Goal: Transaction & Acquisition: Purchase product/service

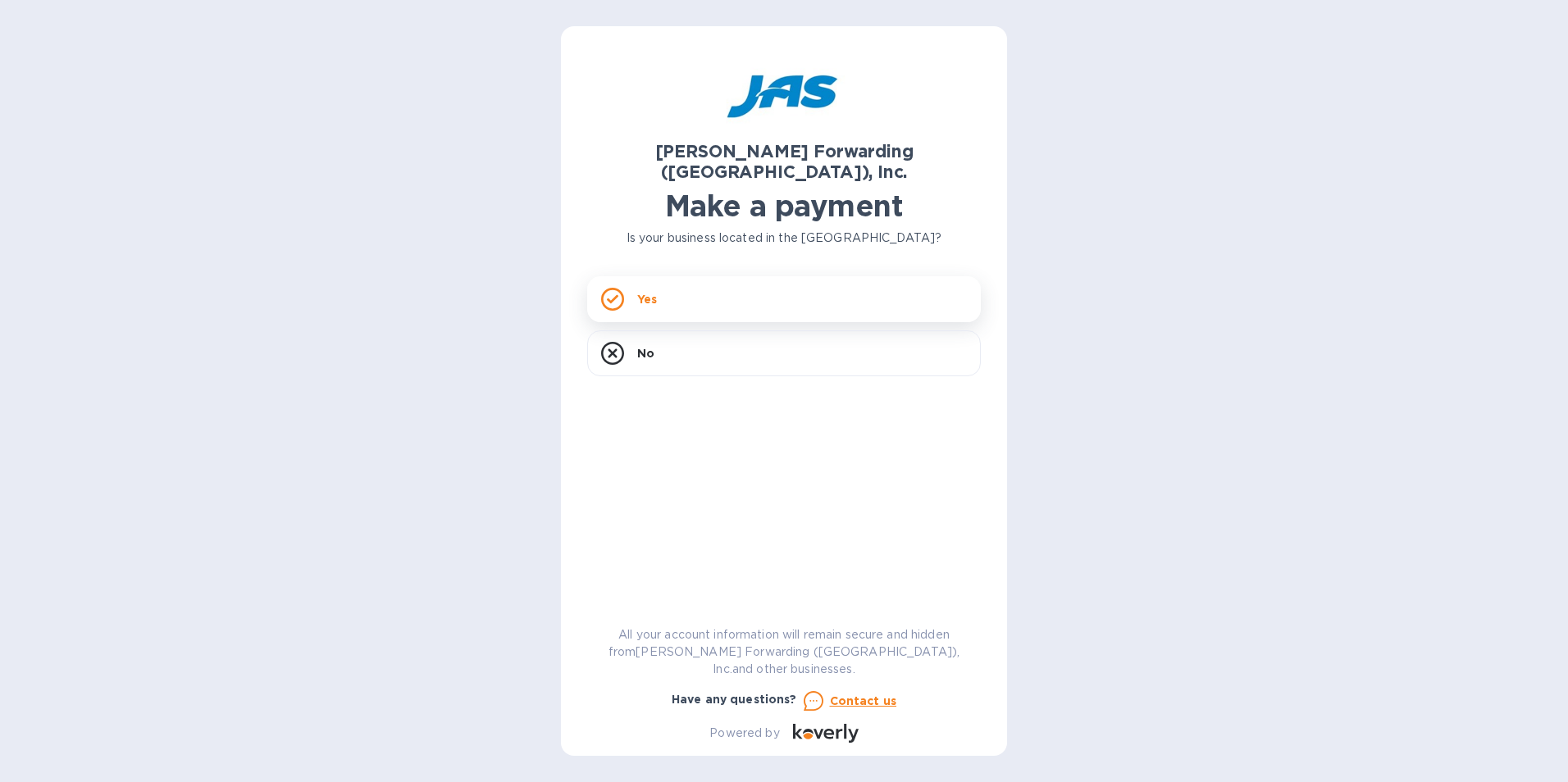
click at [713, 276] on div "Yes" at bounding box center [784, 298] width 394 height 46
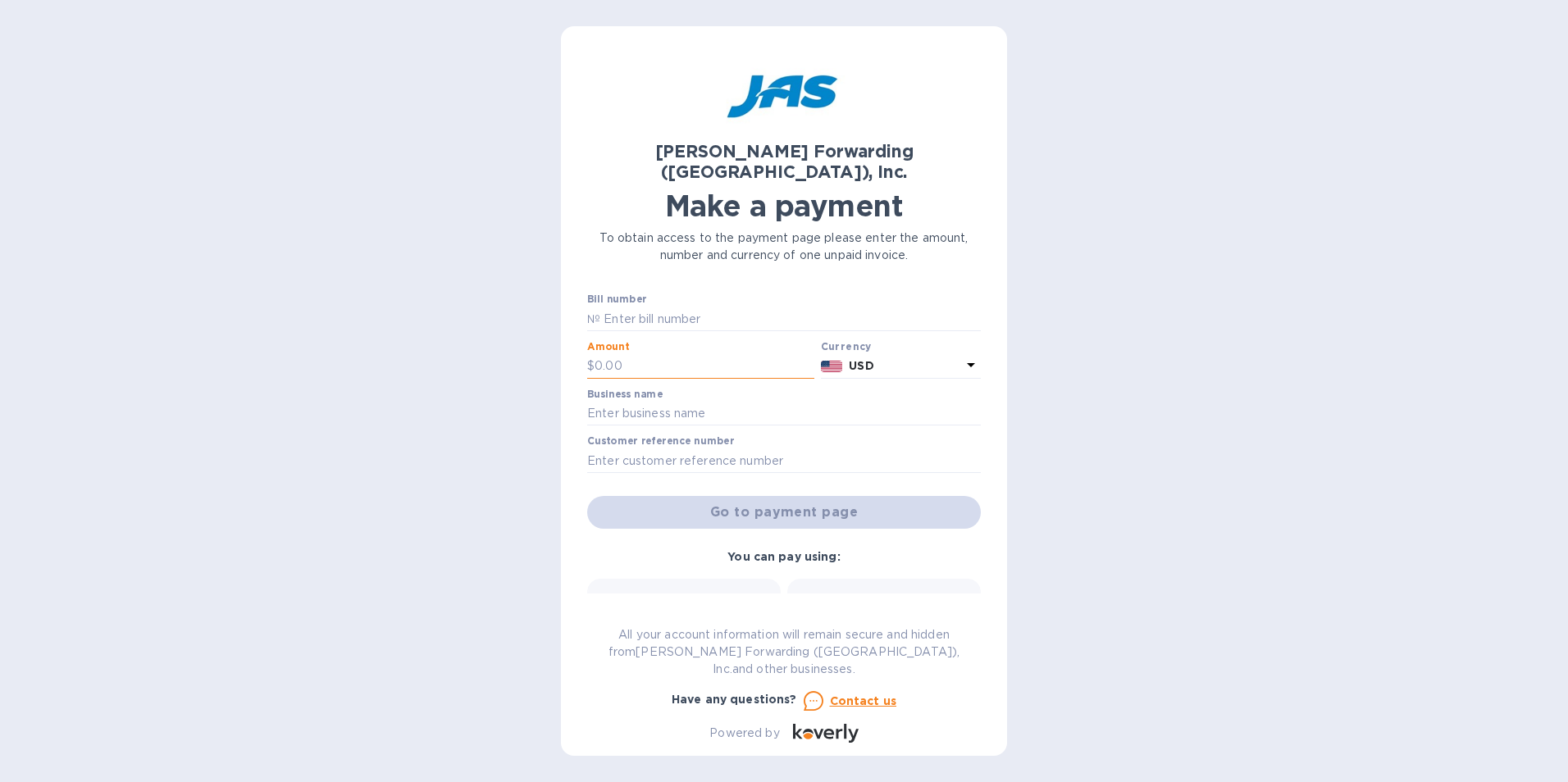
click at [680, 354] on input "text" at bounding box center [704, 366] width 220 height 25
type input "1"
click at [694, 402] on input "text" at bounding box center [784, 414] width 394 height 25
type input "MEI System Inc"
type input "CHI503203970"
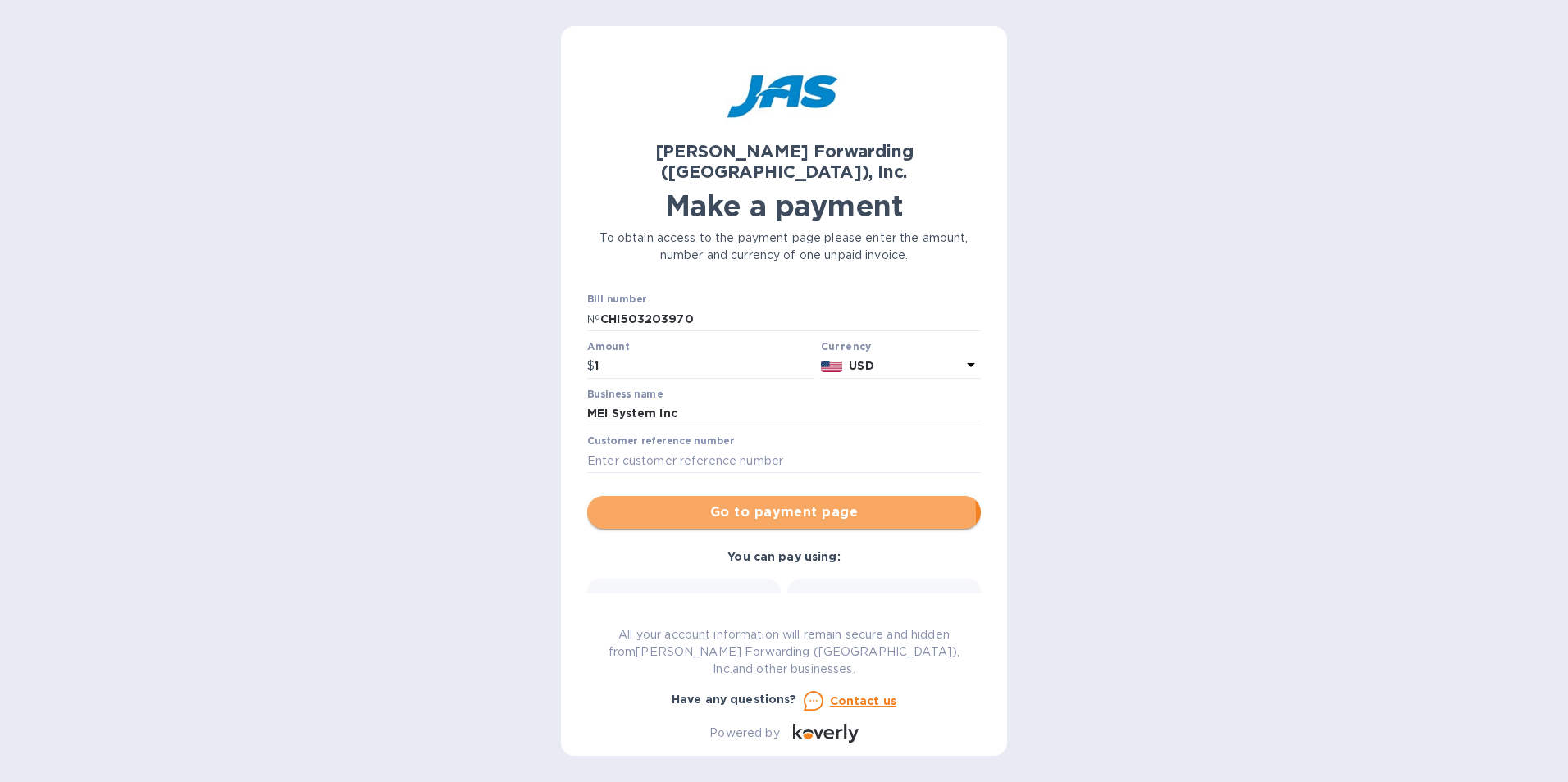
click at [730, 503] on span "Go to payment page" at bounding box center [783, 513] width 367 height 20
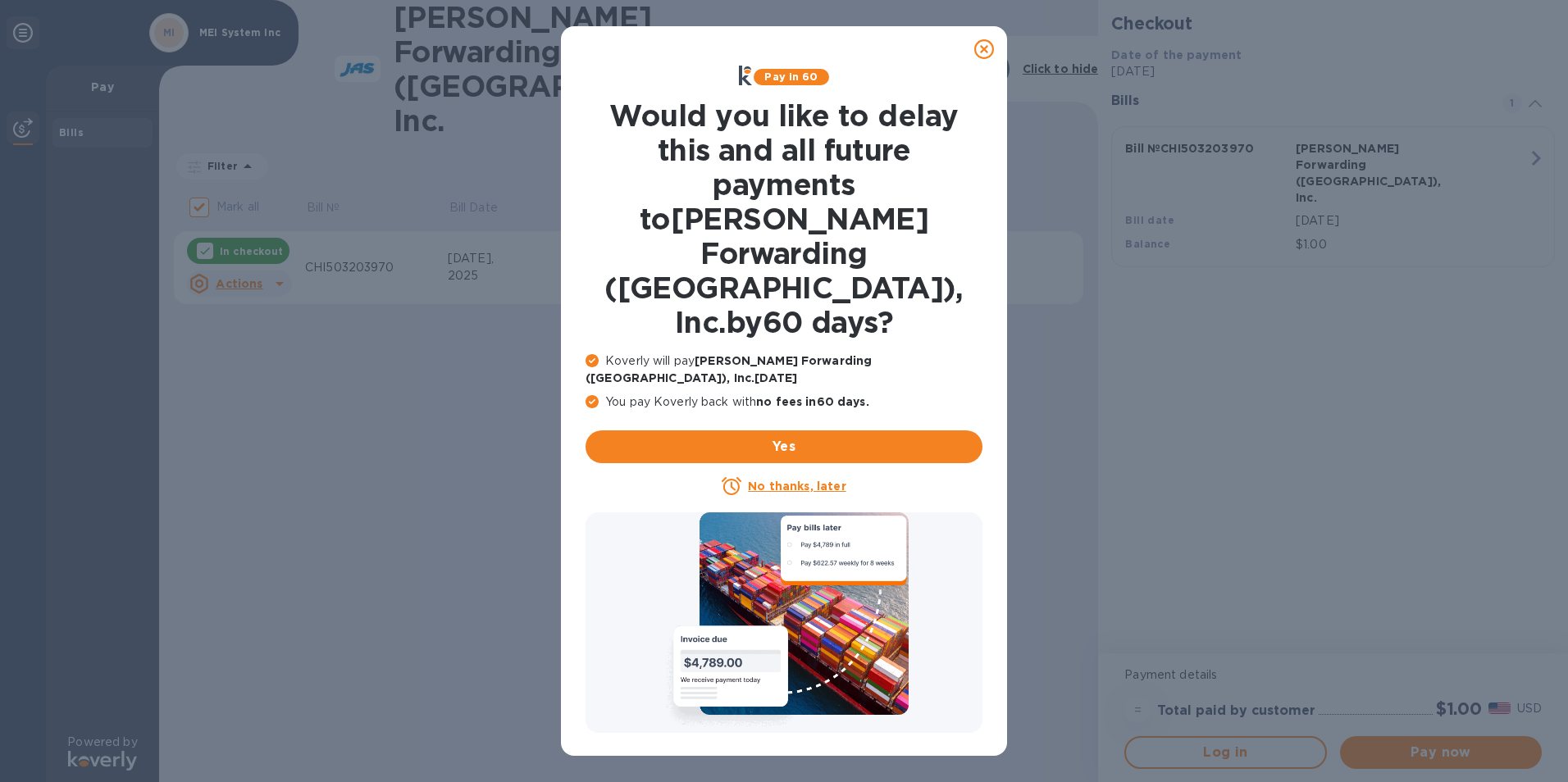
click at [985, 41] on icon at bounding box center [985, 49] width 20 height 20
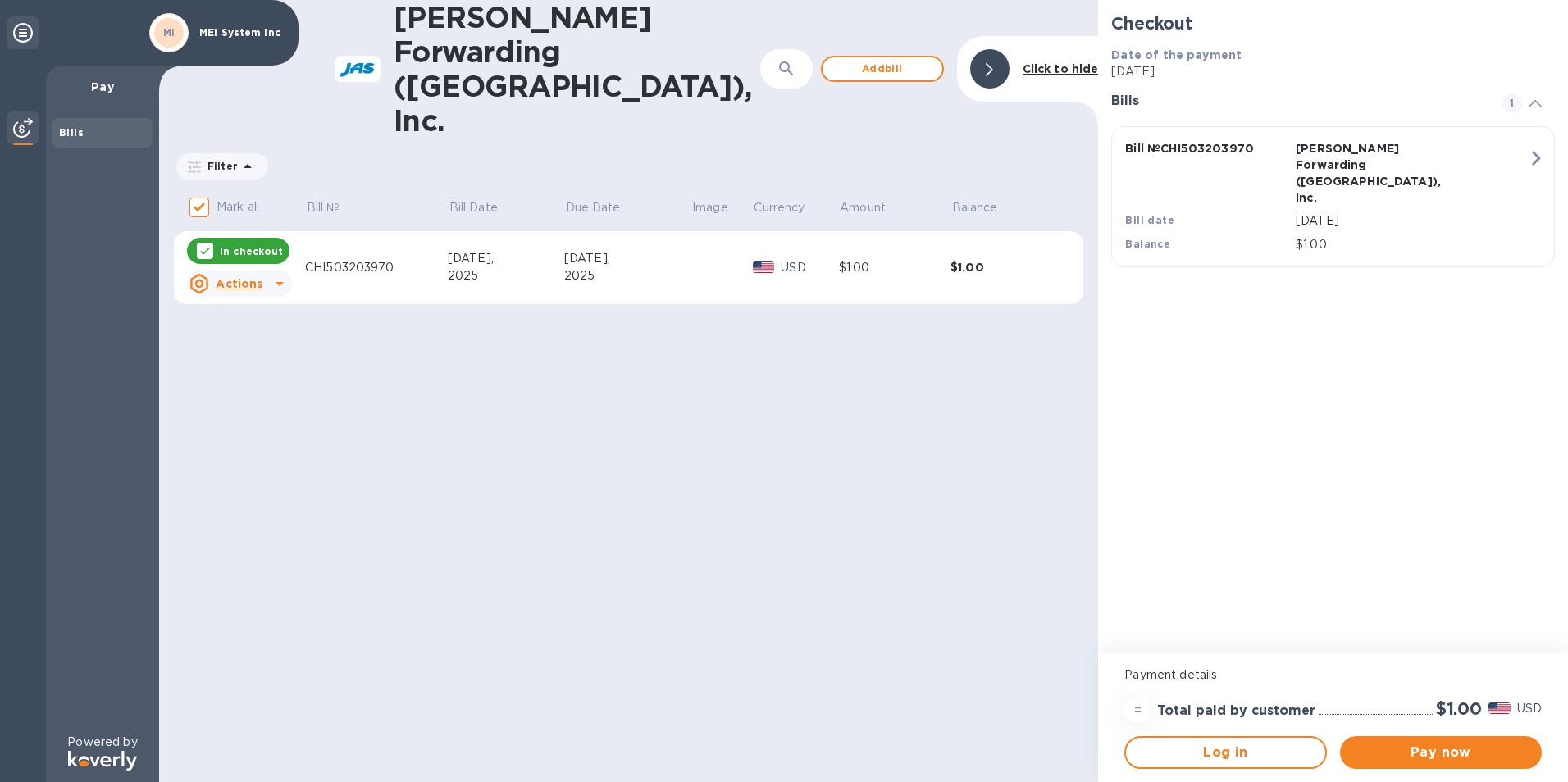
click at [245, 244] on p "In checkout" at bounding box center [251, 251] width 63 height 14
checkbox input "false"
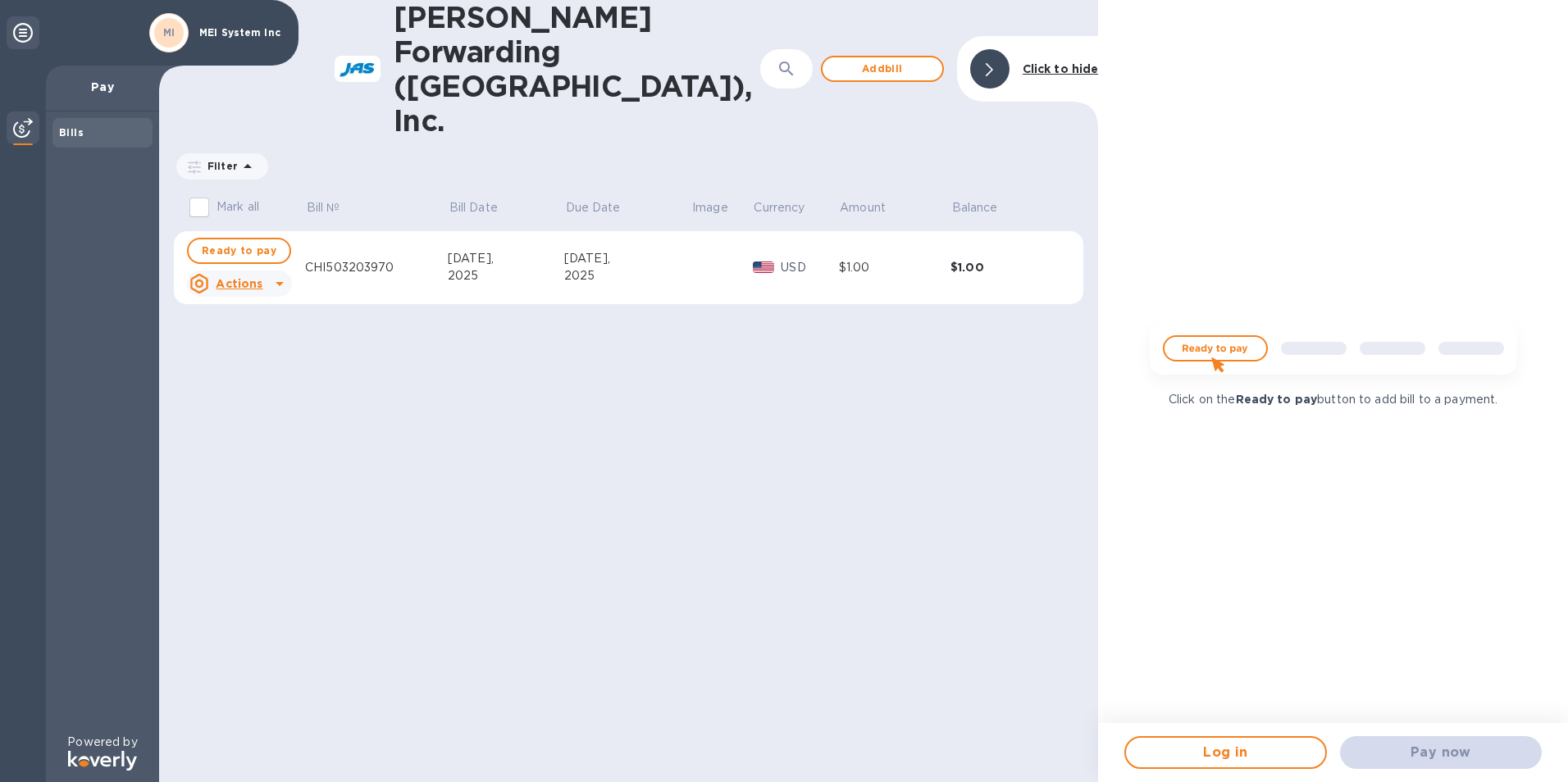
click at [246, 277] on u "Actions" at bounding box center [239, 283] width 46 height 13
click at [246, 317] on b "Delete" at bounding box center [253, 321] width 41 height 13
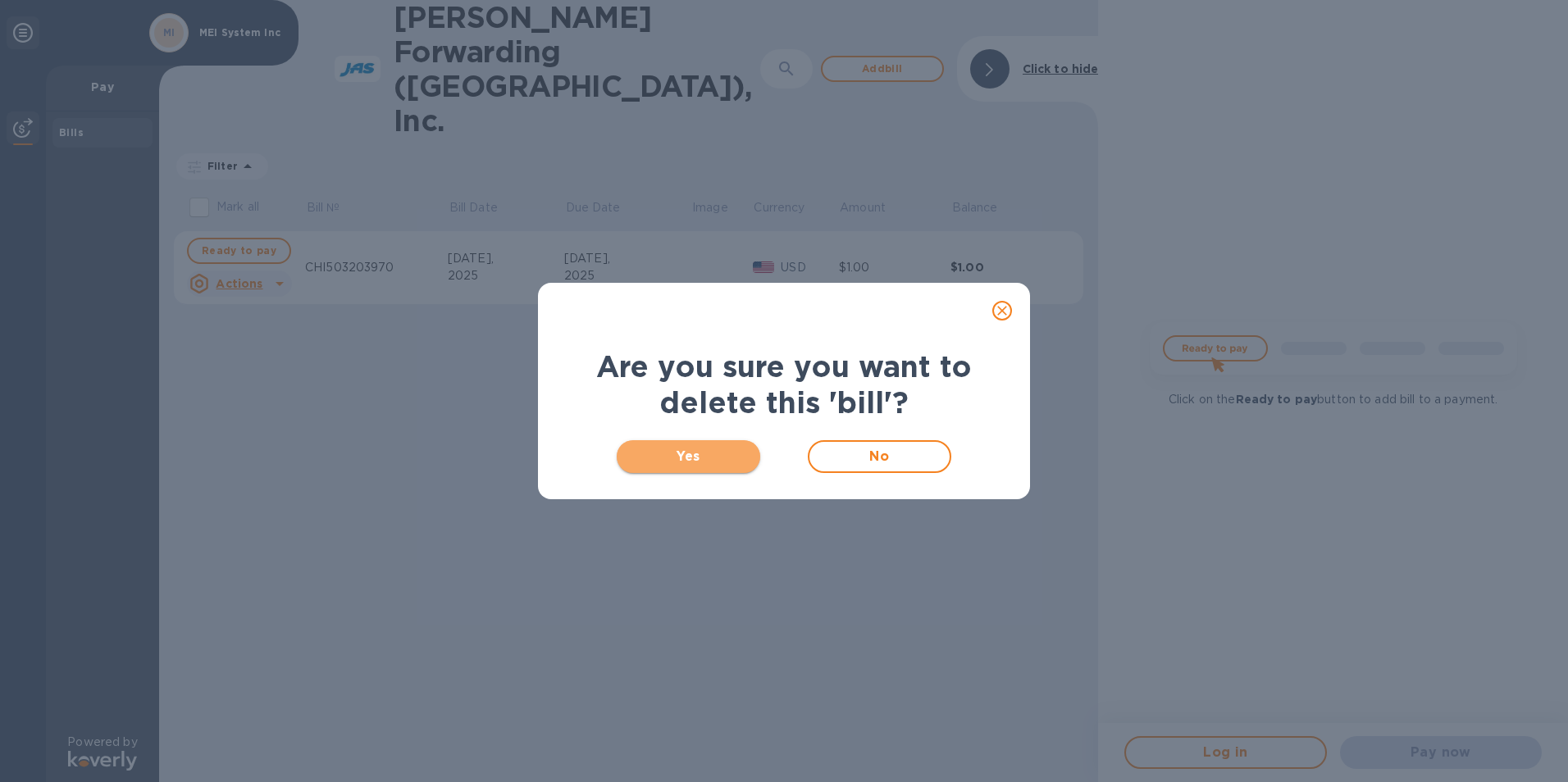
click at [683, 455] on span "Yes" at bounding box center [689, 456] width 118 height 20
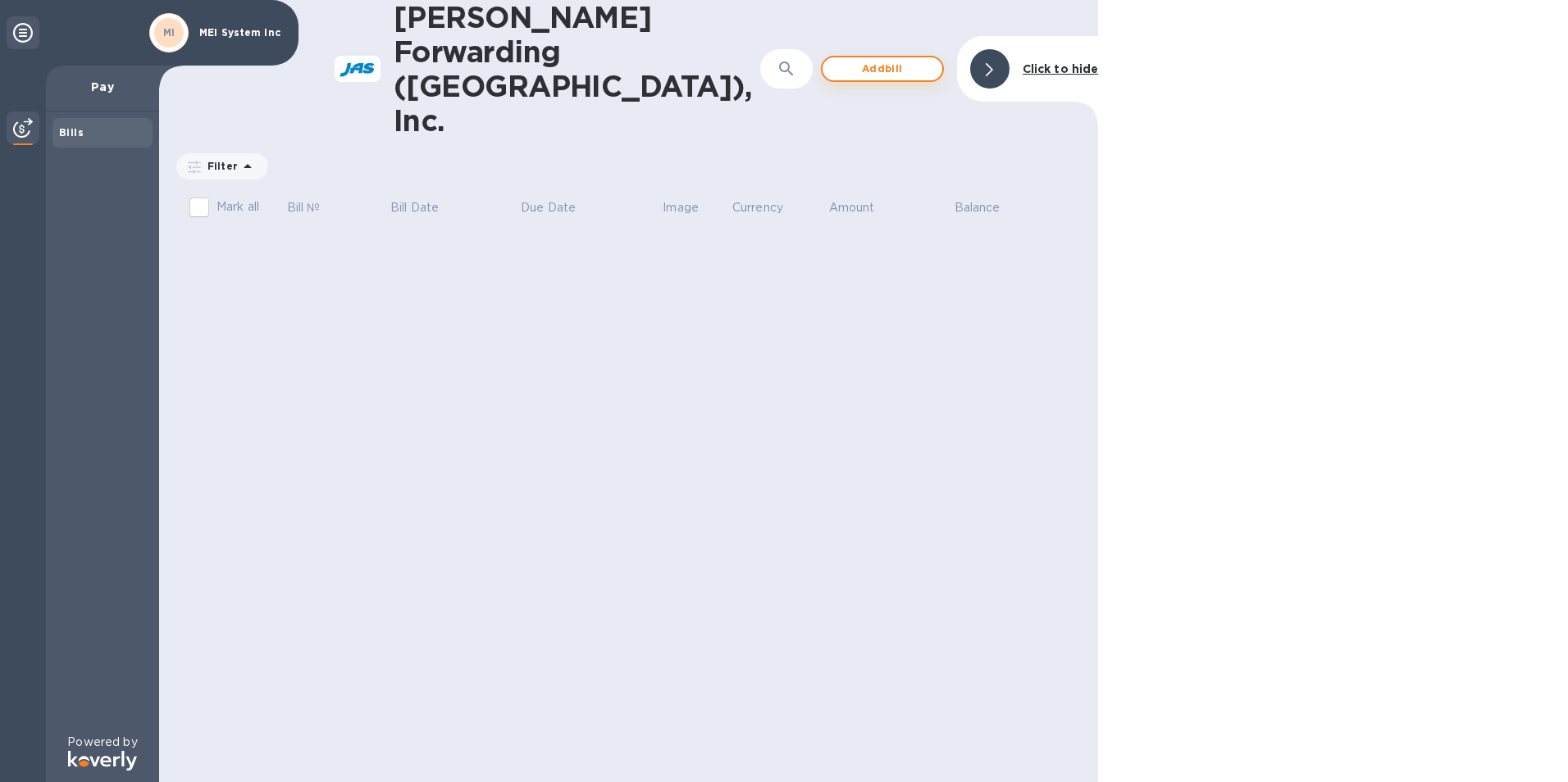
click at [914, 59] on span "Add bill" at bounding box center [882, 69] width 94 height 20
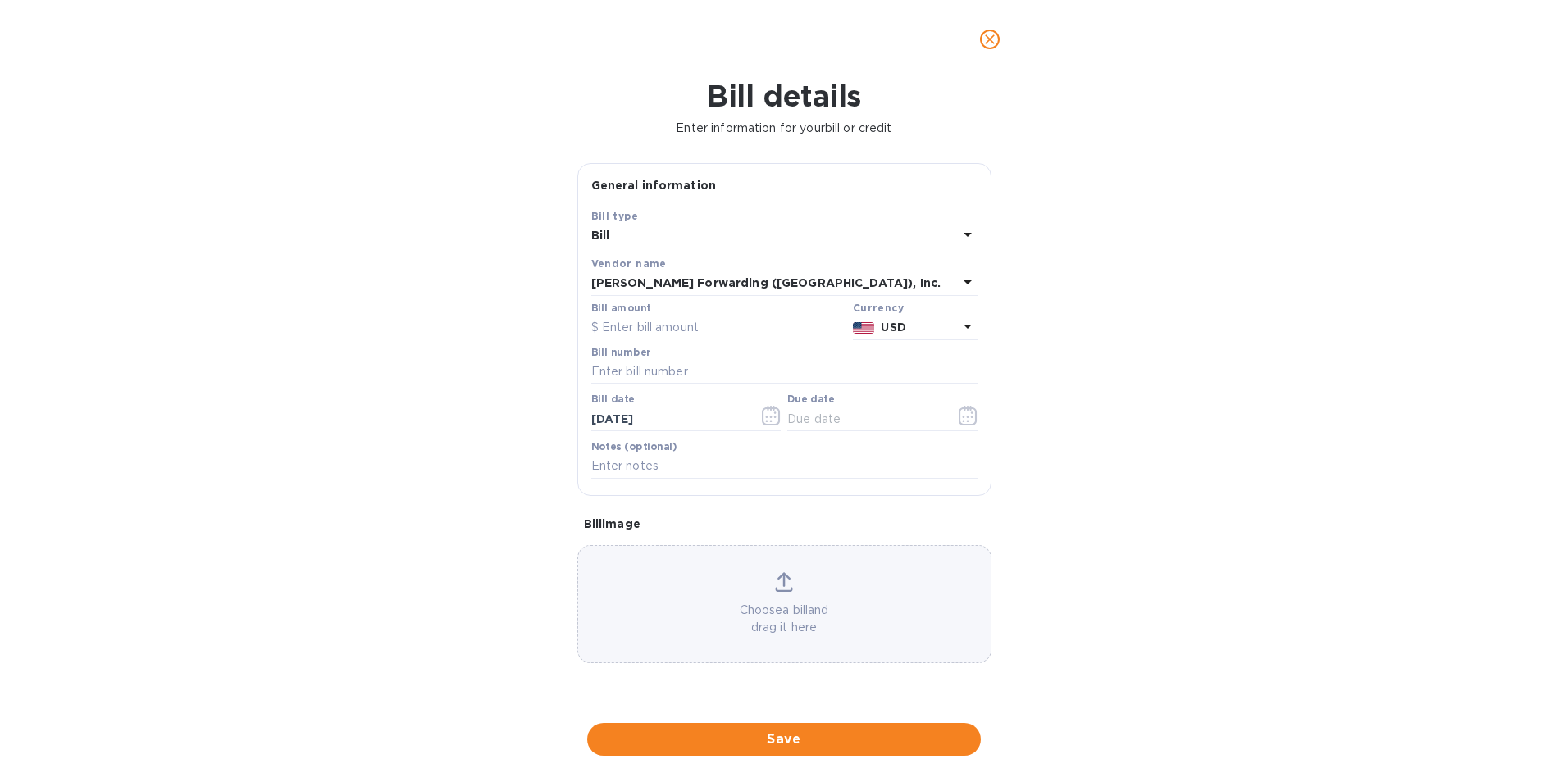
click at [685, 335] on input "text" at bounding box center [719, 328] width 255 height 25
type input "378.53"
type input "CHI503339877"
type input "[DATE]"
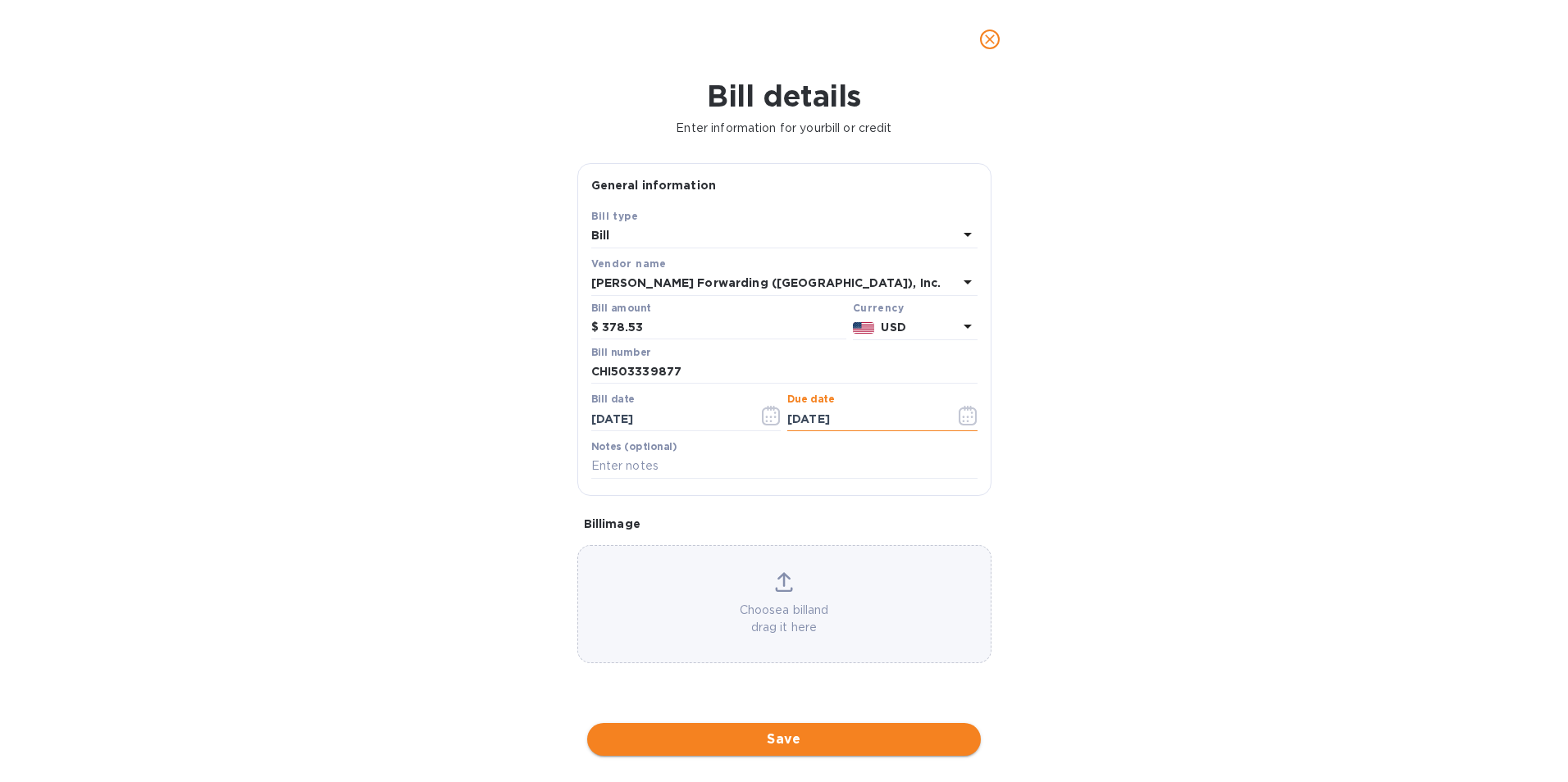
click at [663, 743] on span "Save" at bounding box center [783, 740] width 367 height 20
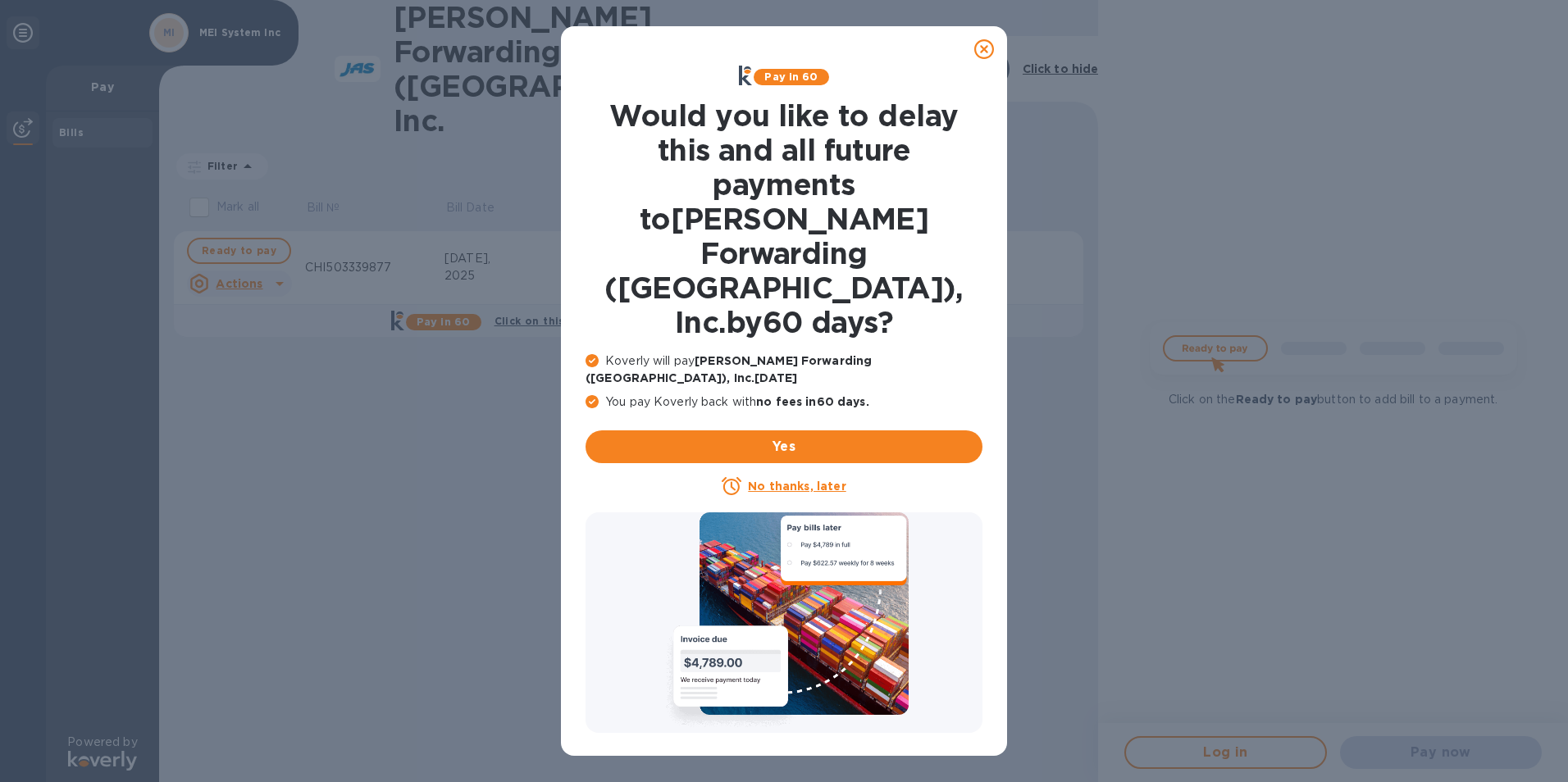
click at [984, 48] on icon at bounding box center [985, 49] width 20 height 20
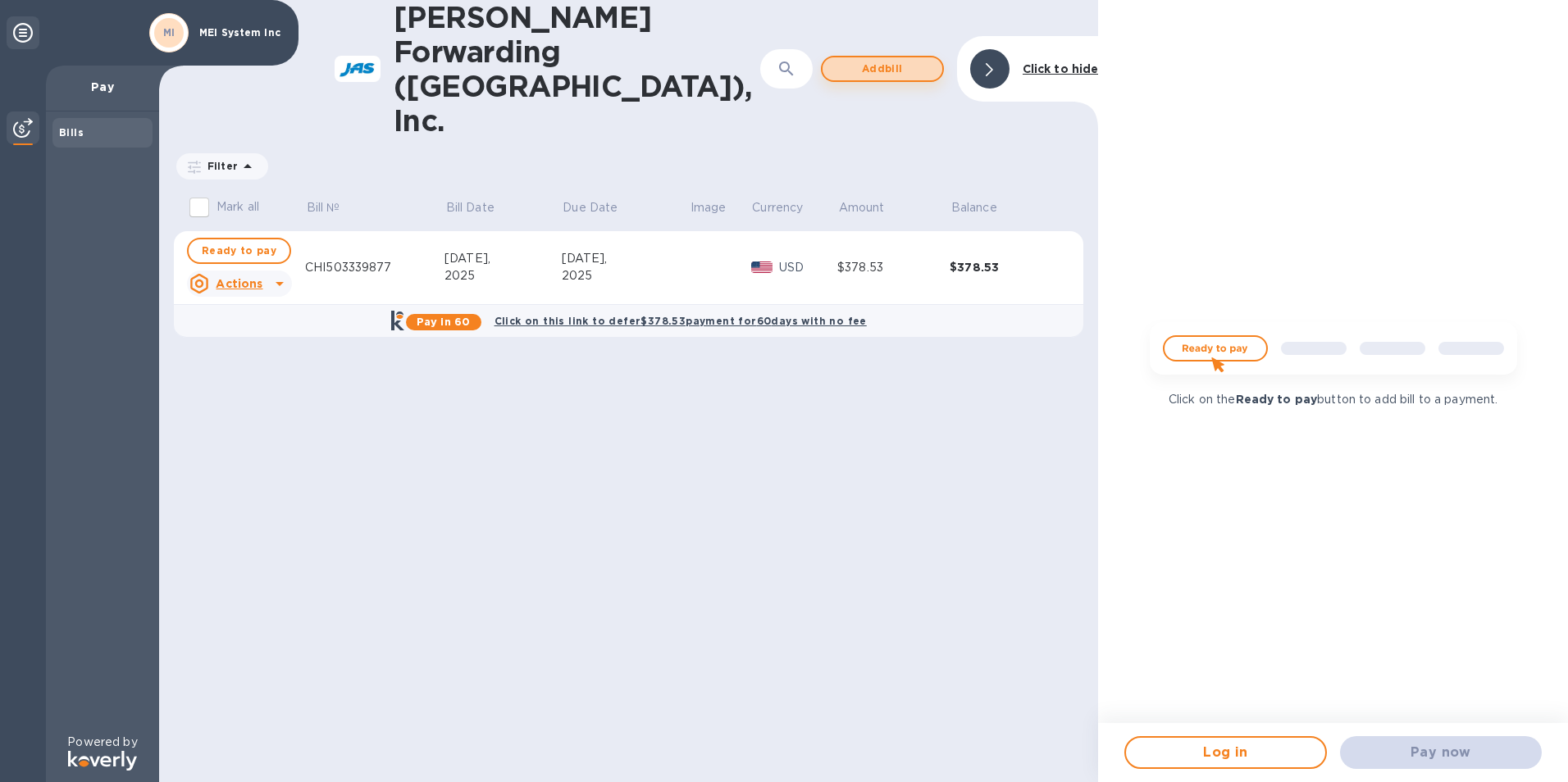
click at [867, 59] on span "Add bill" at bounding box center [882, 69] width 94 height 20
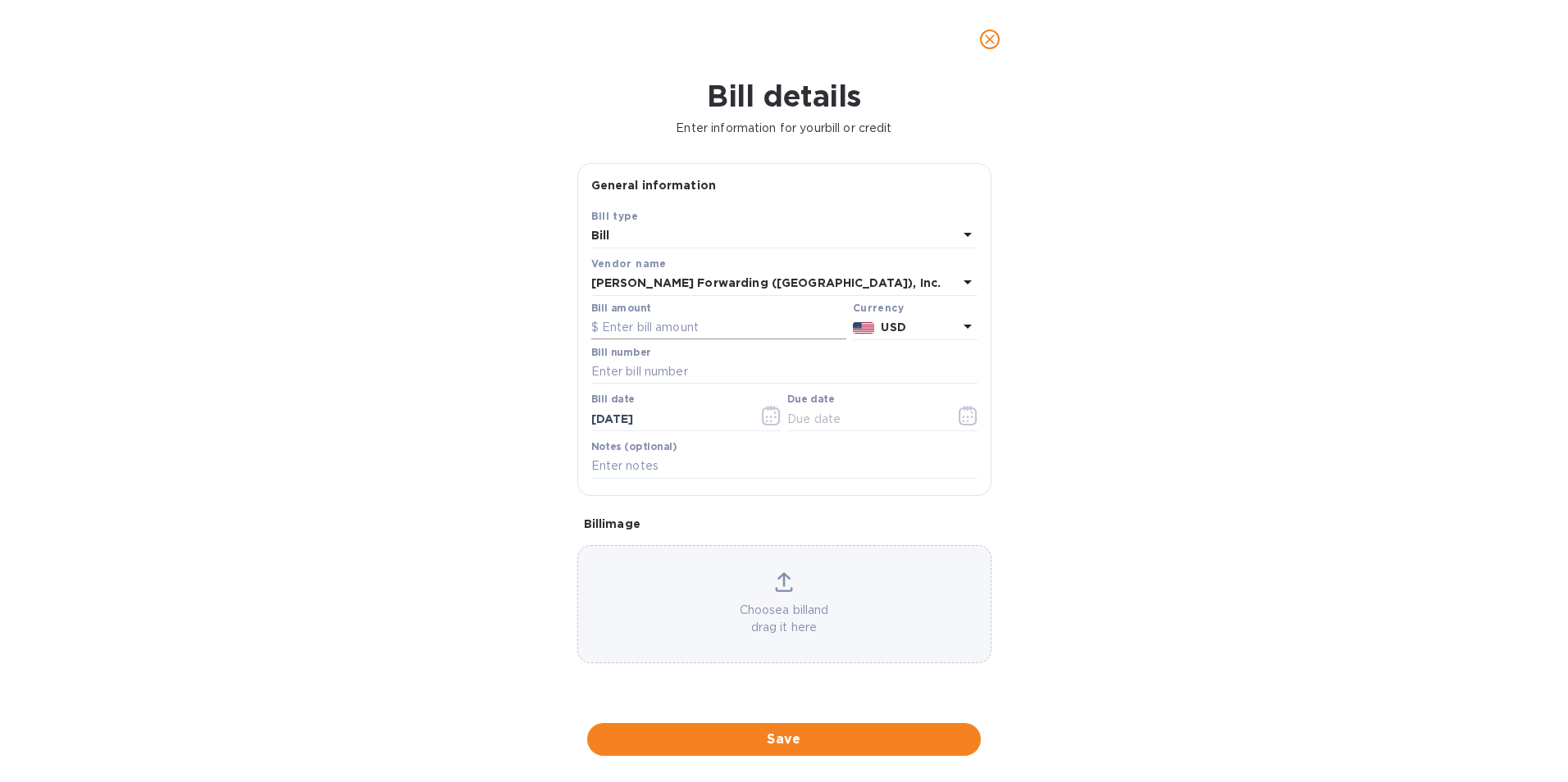
click at [672, 321] on input "text" at bounding box center [719, 328] width 255 height 25
type input "470.00"
type input "CHI503340812"
type input "[DATE]"
type input "09/__/____"
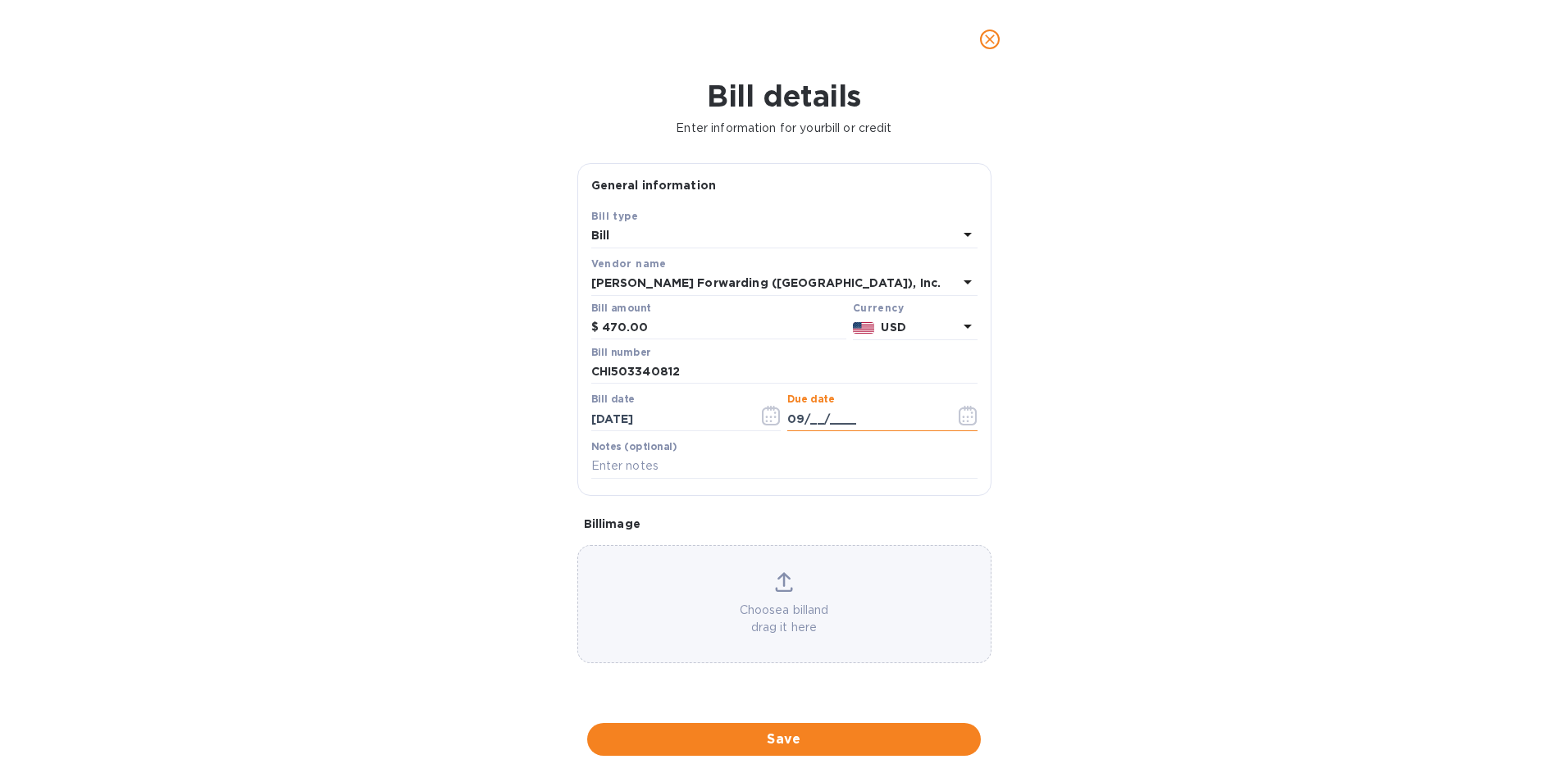
drag, startPoint x: 813, startPoint y: 419, endPoint x: 817, endPoint y: 442, distance: 23.3
click at [813, 419] on input "09/__/____" at bounding box center [864, 419] width 155 height 25
click at [840, 416] on input "09/05/____" at bounding box center [864, 419] width 155 height 25
type input "[DATE]"
click at [787, 736] on span "Save" at bounding box center [783, 740] width 367 height 20
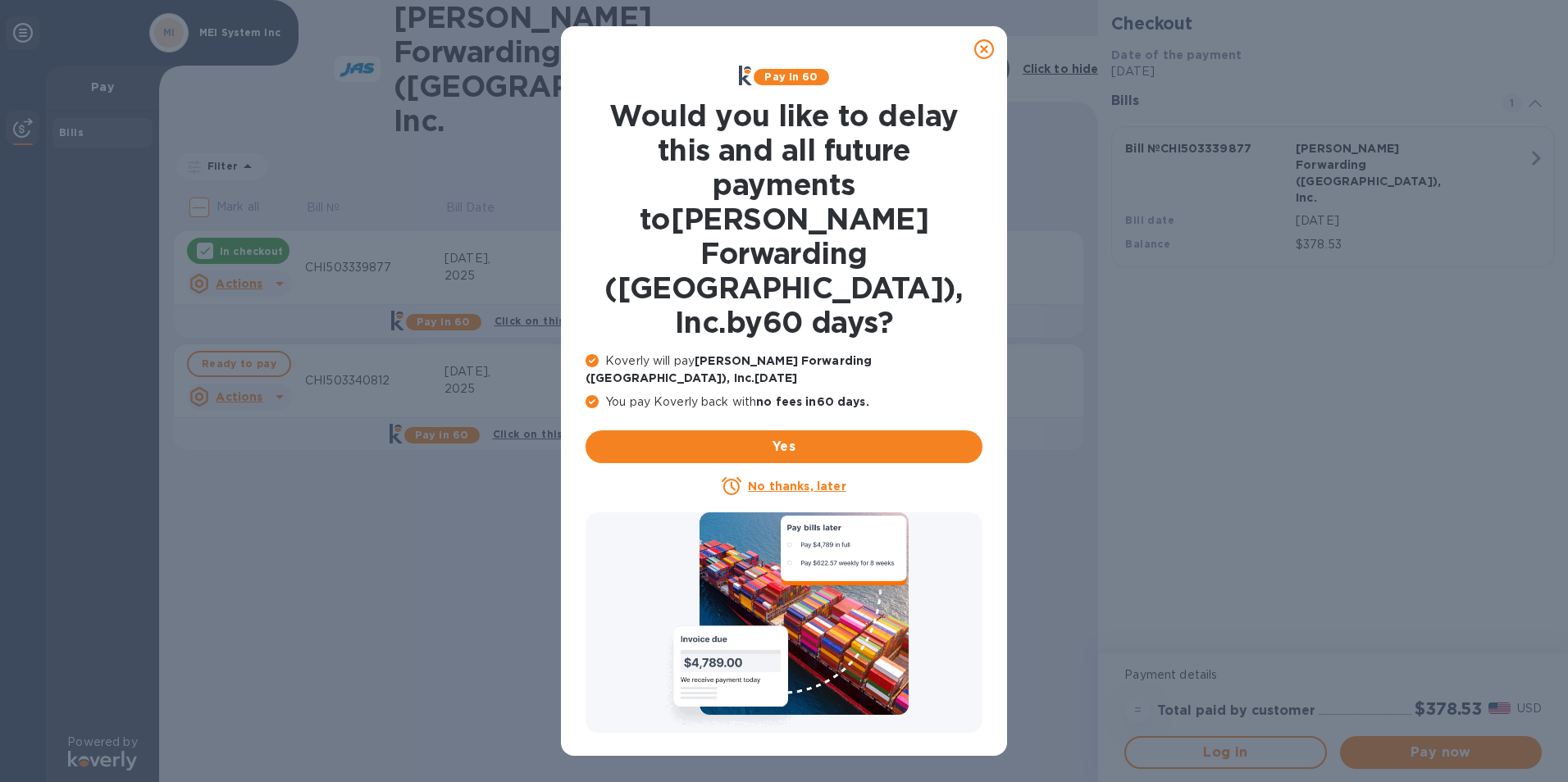
click at [985, 51] on icon at bounding box center [985, 49] width 20 height 20
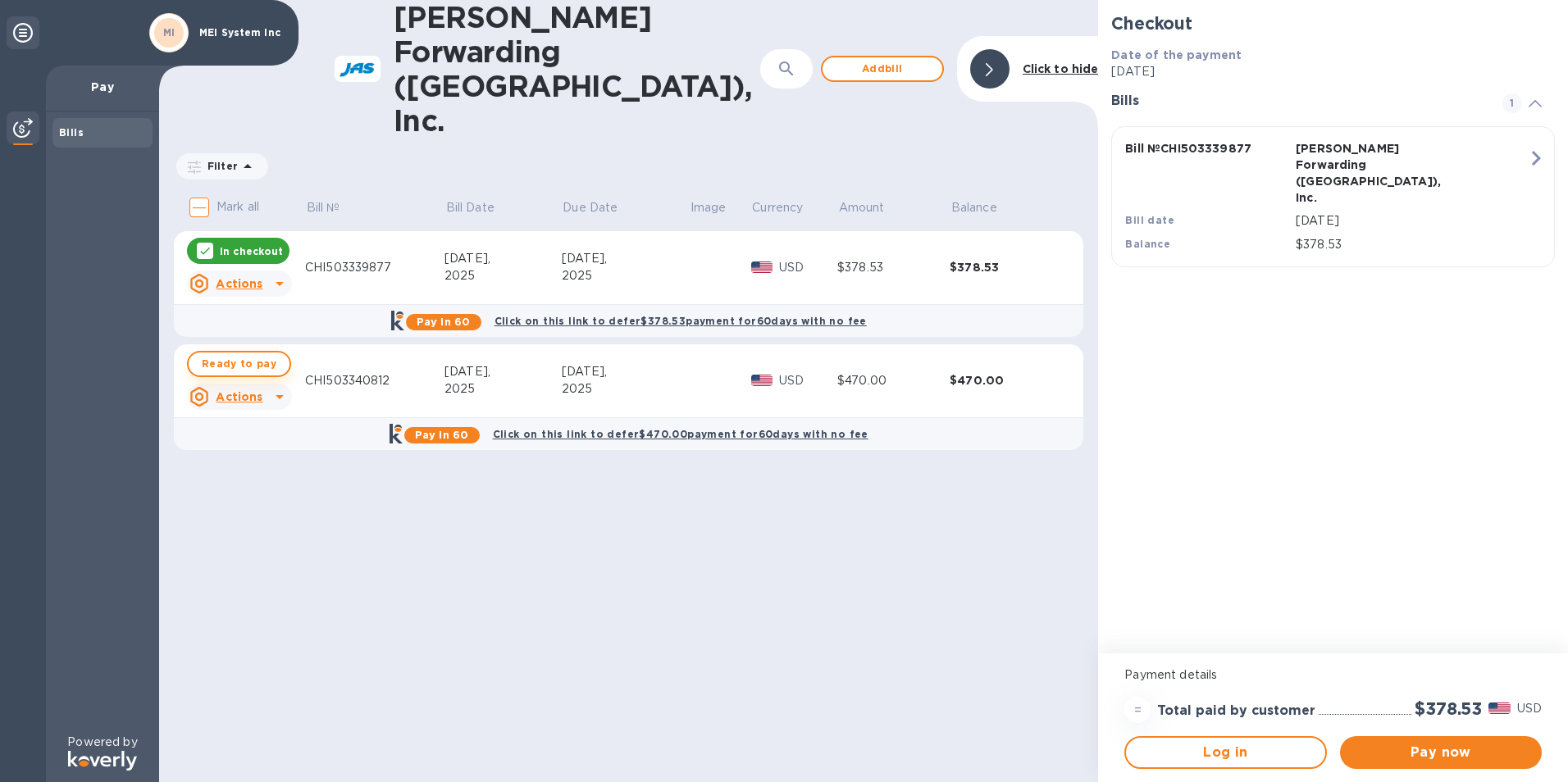
click at [241, 351] on button "Ready to pay" at bounding box center [240, 364] width 104 height 27
checkbox input "true"
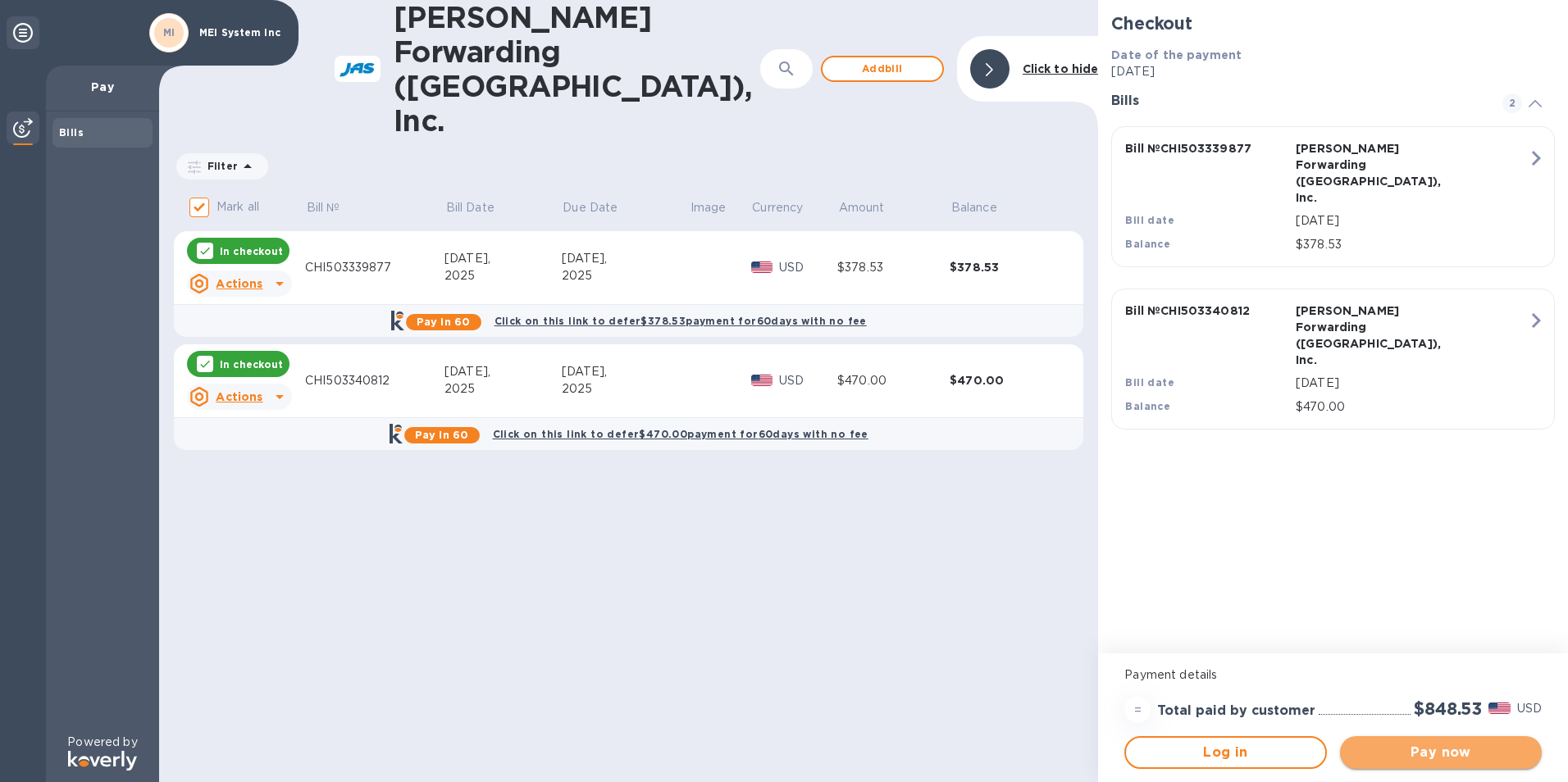
click at [1395, 751] on span "Pay now" at bounding box center [1441, 753] width 176 height 20
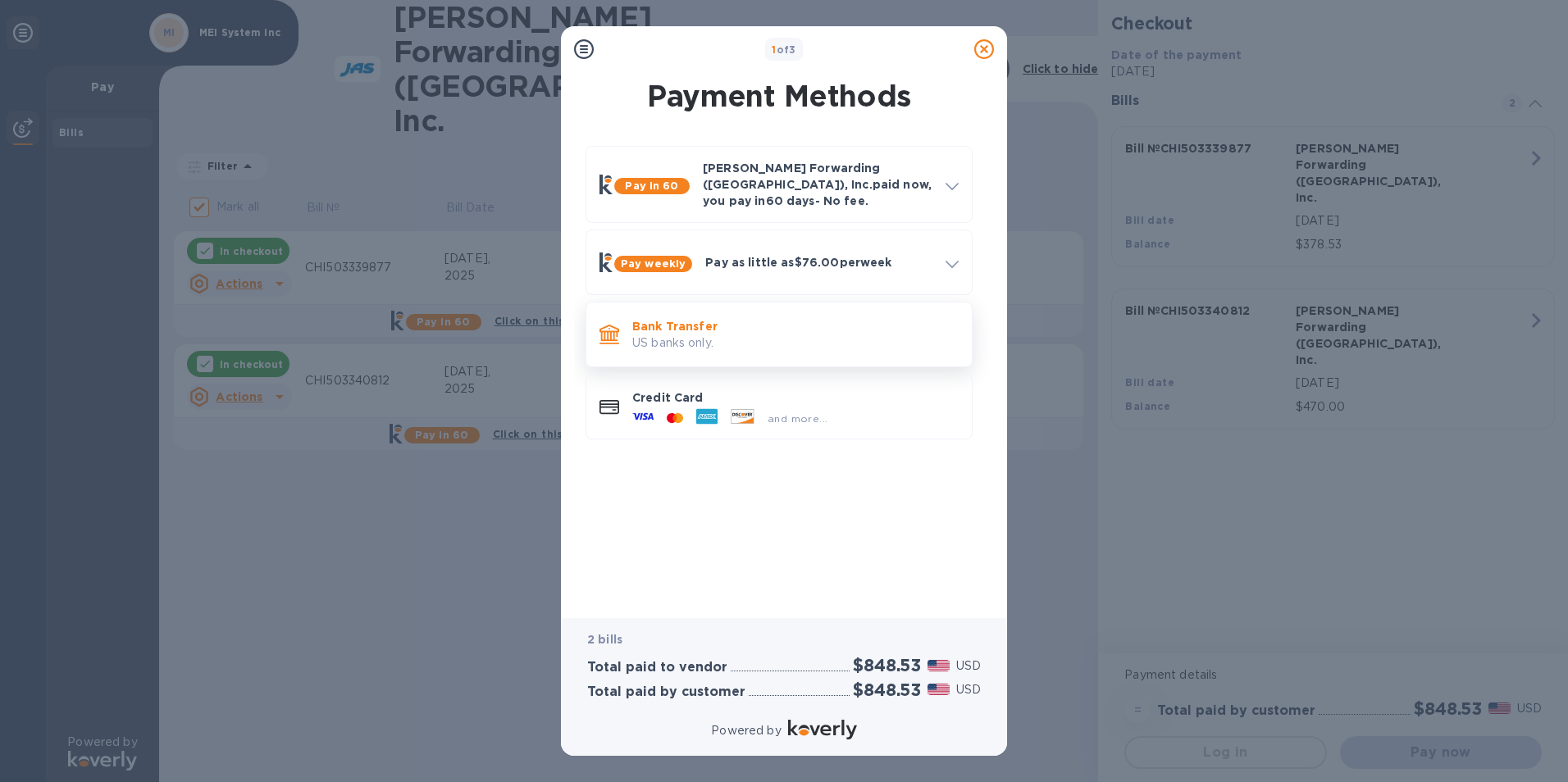
click at [700, 335] on p "US banks only." at bounding box center [796, 343] width 327 height 17
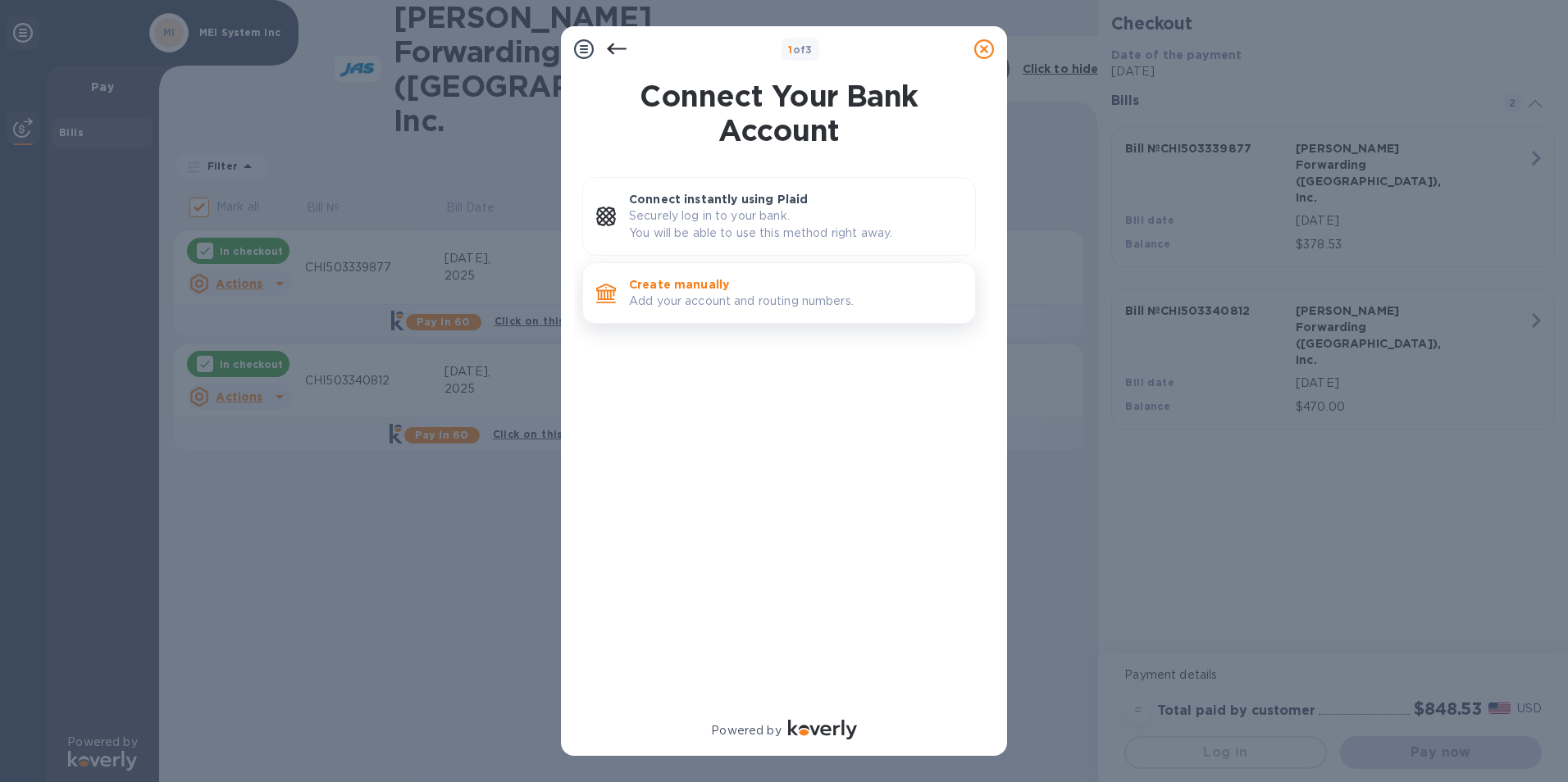
click at [691, 279] on p "Create manually" at bounding box center [796, 284] width 333 height 17
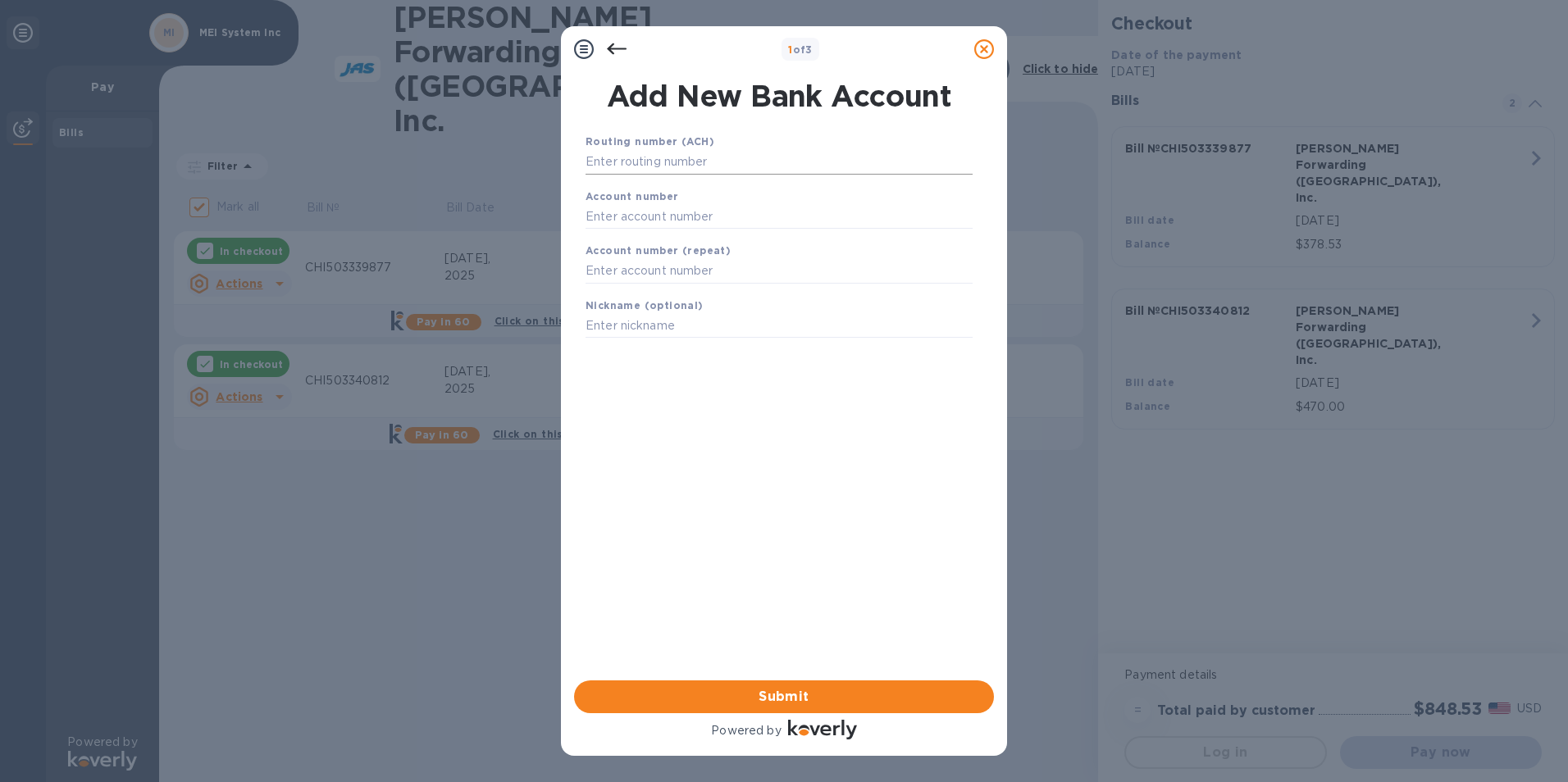
click at [649, 158] on input "text" at bounding box center [779, 162] width 387 height 25
paste input "081904808"
type input "081904808"
click at [636, 215] on b "Account number" at bounding box center [632, 216] width 94 height 12
click at [635, 229] on input "text" at bounding box center [779, 237] width 387 height 25
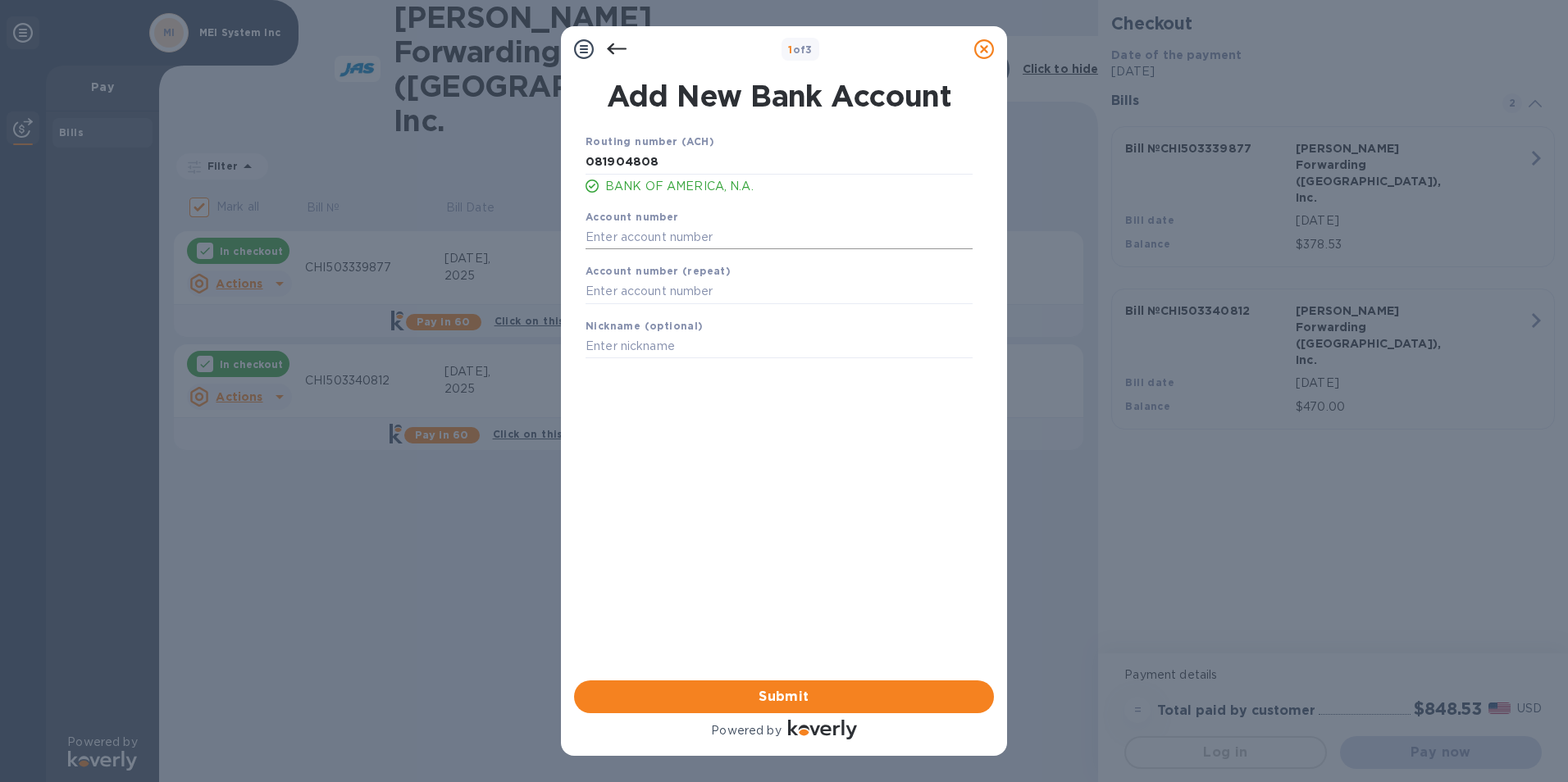
click at [636, 236] on input "text" at bounding box center [779, 237] width 387 height 25
paste input "291016278318"
type input "291016278318"
click at [645, 296] on input "text" at bounding box center [779, 292] width 387 height 25
paste input "291016278318"
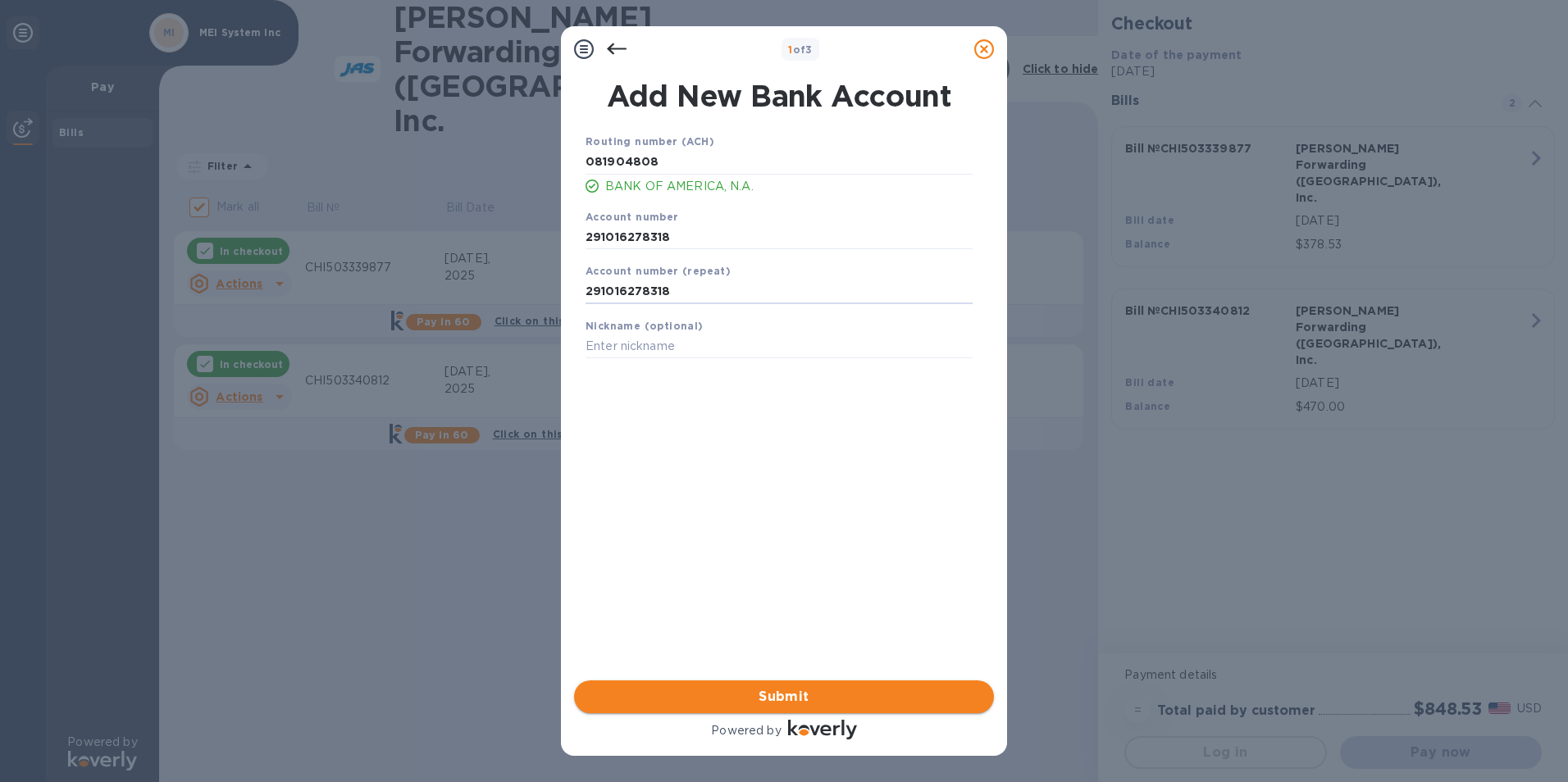
type input "291016278318"
click at [699, 691] on span "Submit" at bounding box center [784, 697] width 394 height 20
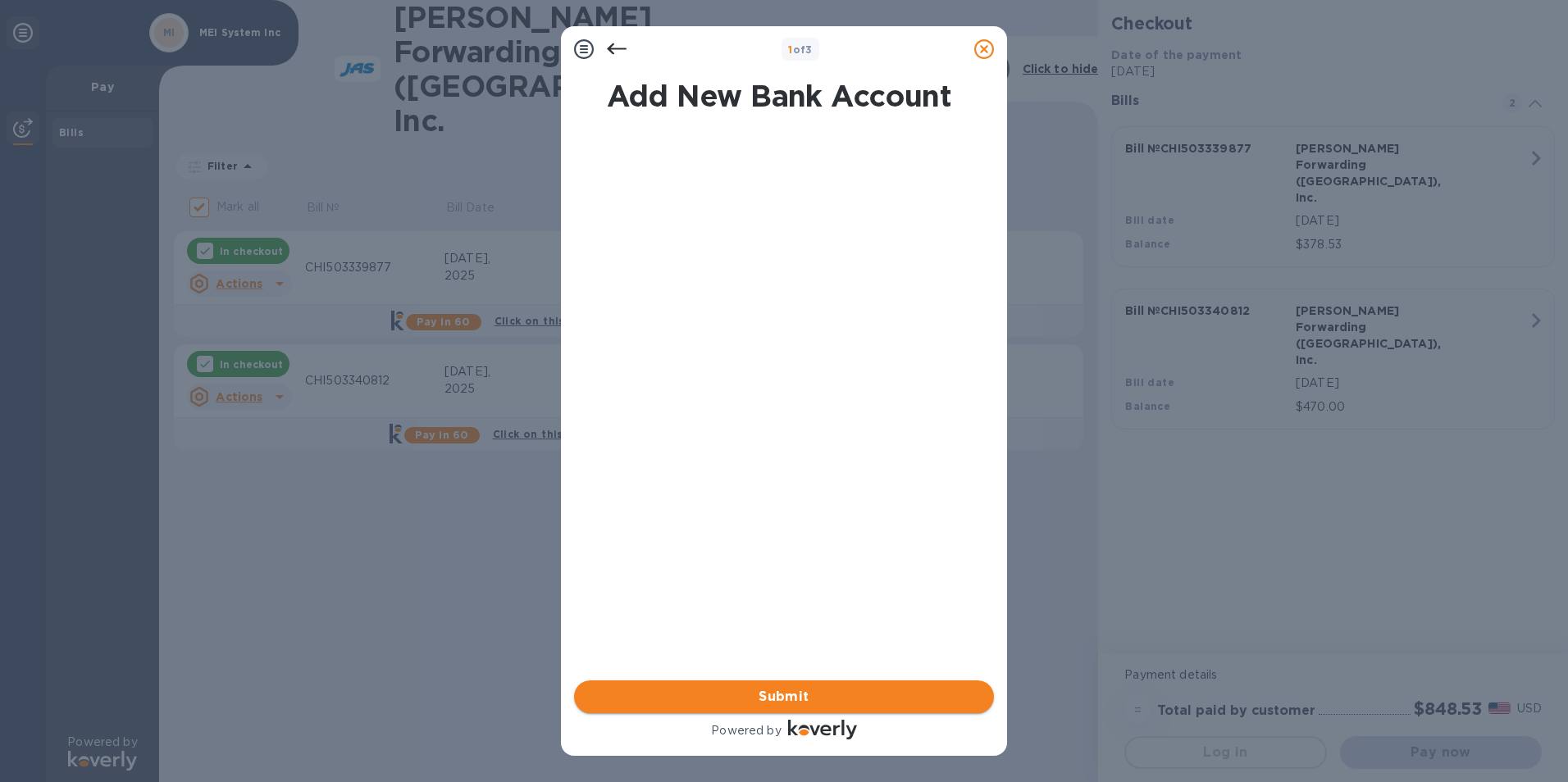
click at [709, 687] on span "Submit" at bounding box center [784, 697] width 394 height 20
